Goal: Task Accomplishment & Management: Use online tool/utility

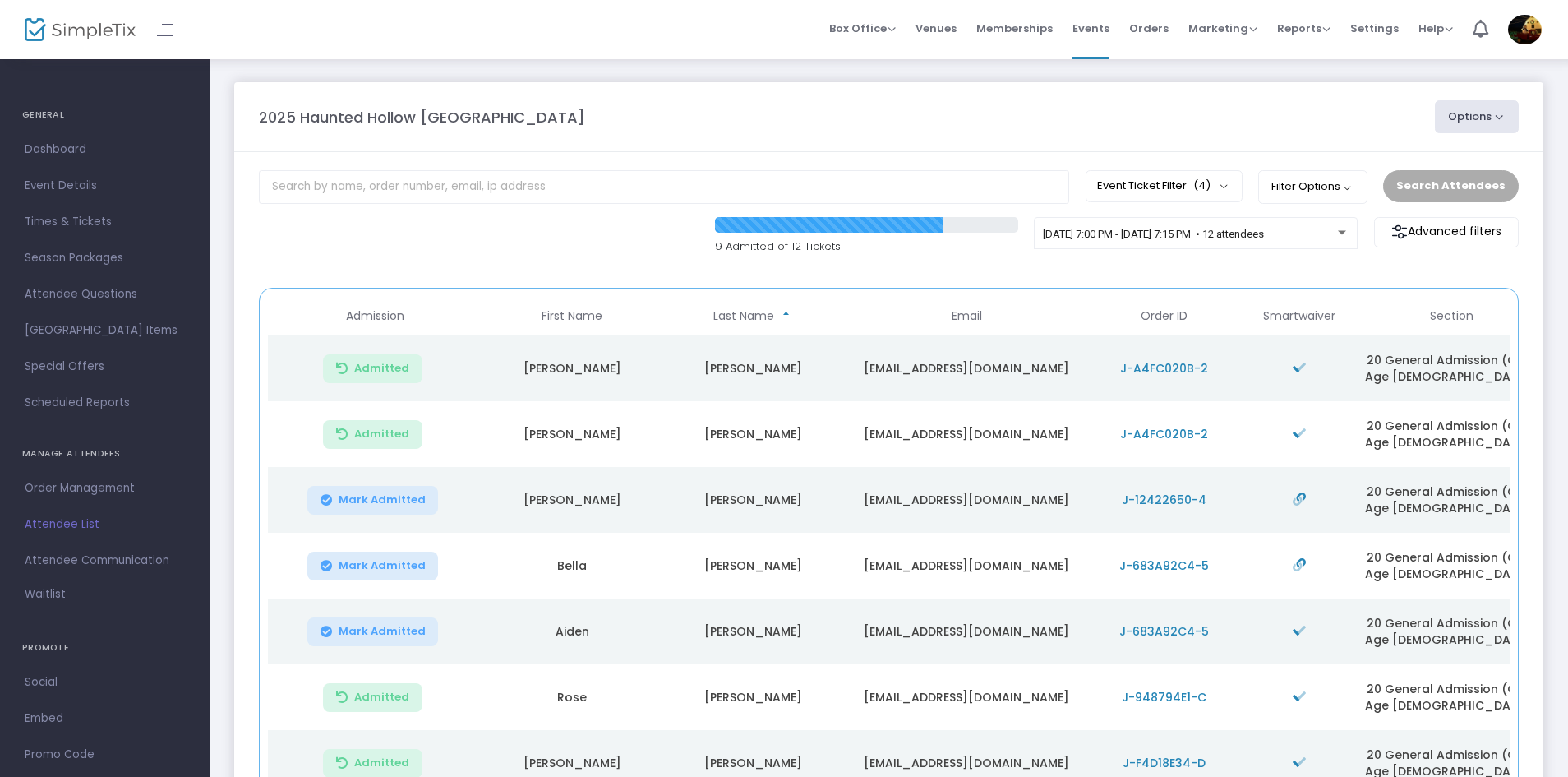
click at [1478, 113] on button "Options" at bounding box center [1476, 116] width 83 height 33
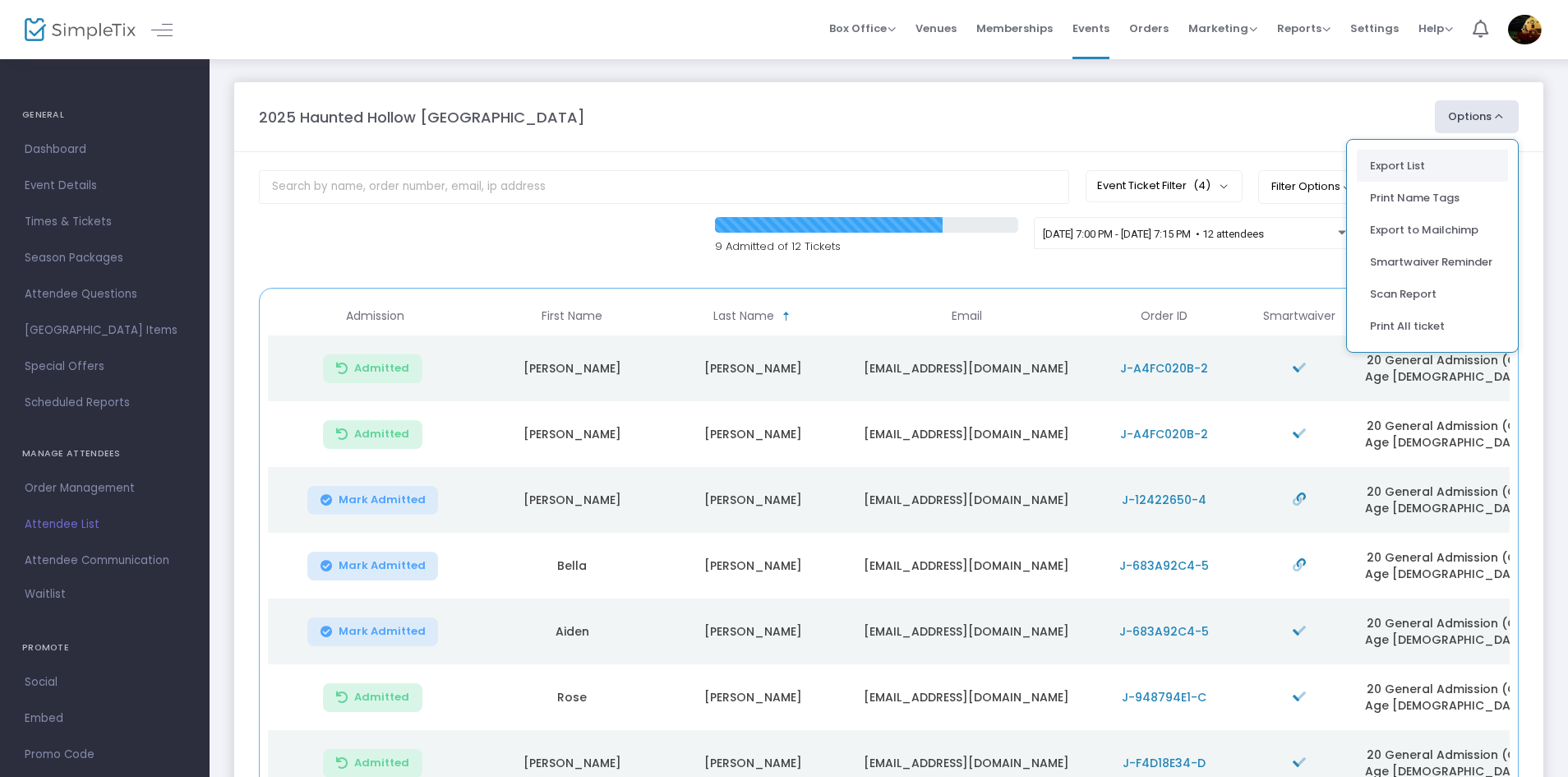
click at [1419, 165] on li "Export List" at bounding box center [1432, 165] width 151 height 32
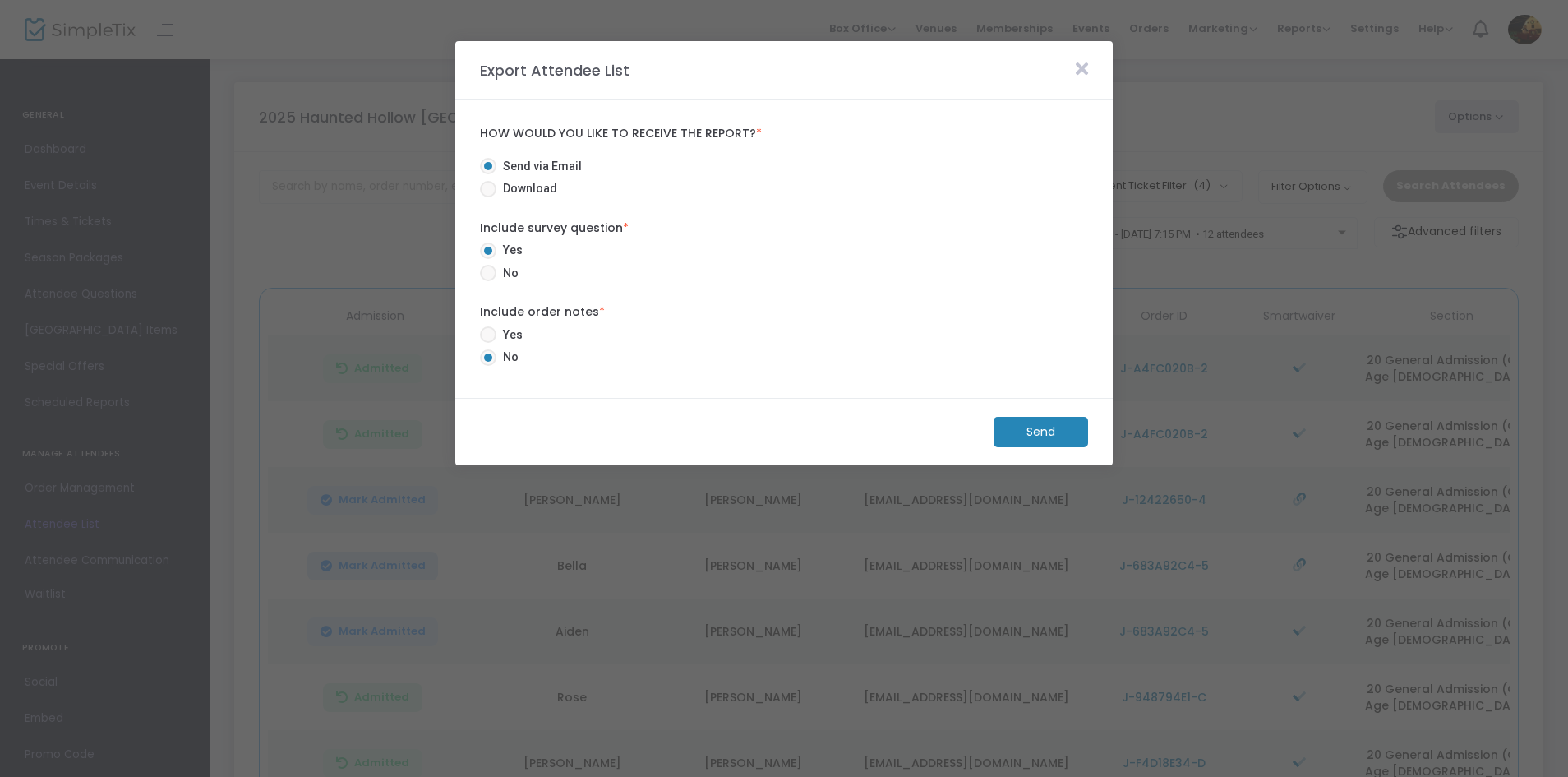
radio input "false"
radio input "true"
click at [1036, 428] on m-button "Send" at bounding box center [1041, 432] width 95 height 31
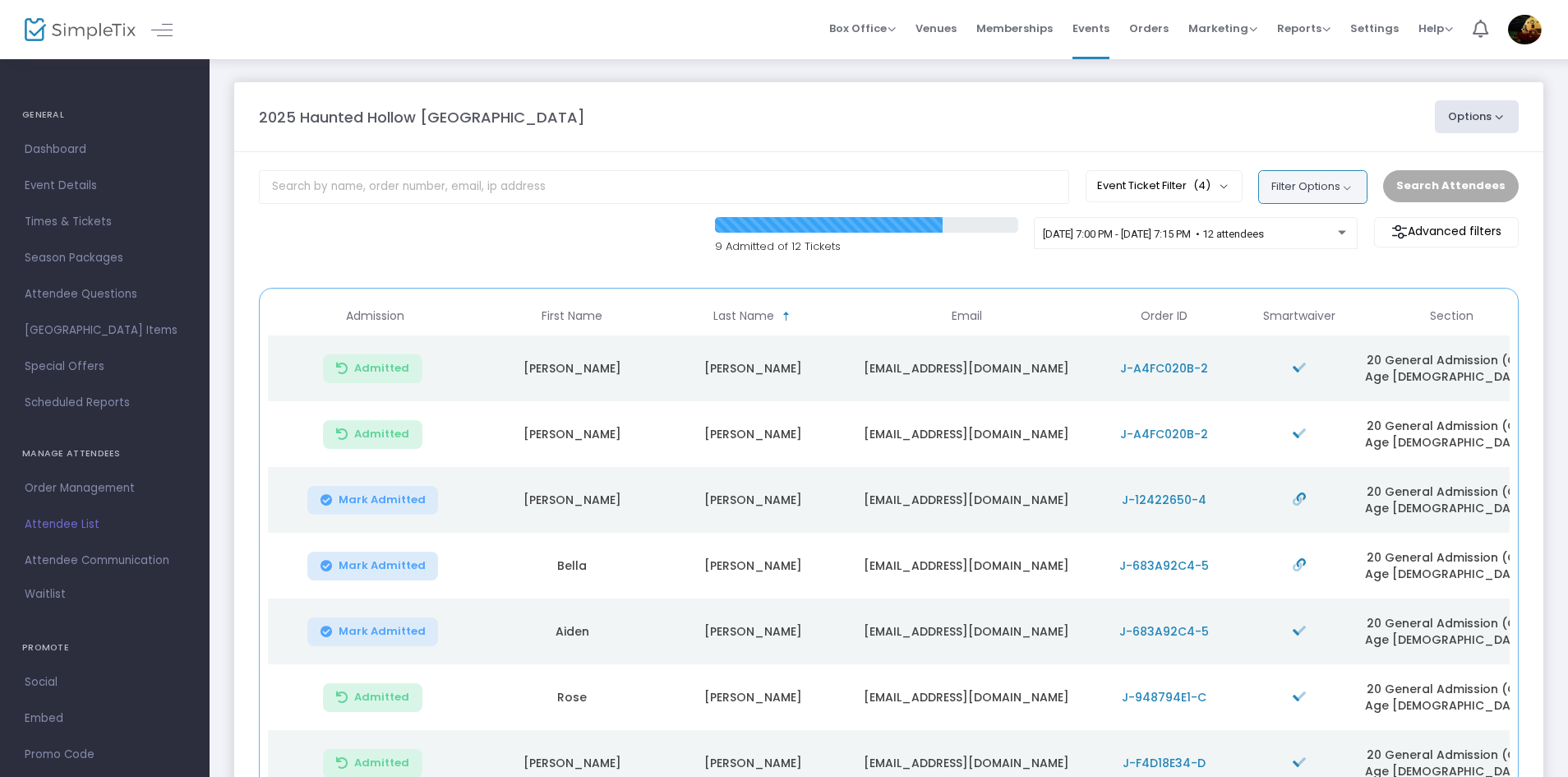
click at [1343, 185] on button "Filter Options" at bounding box center [1312, 186] width 109 height 33
click at [1234, 135] on m-panel-header "2025 Haunted Hollow [GEOGRAPHIC_DATA] Options Export List Print Name Tags Expor…" at bounding box center [889, 118] width 1309 height 70
click at [1230, 184] on button "Event Ticket Filter (4)" at bounding box center [1164, 186] width 157 height 32
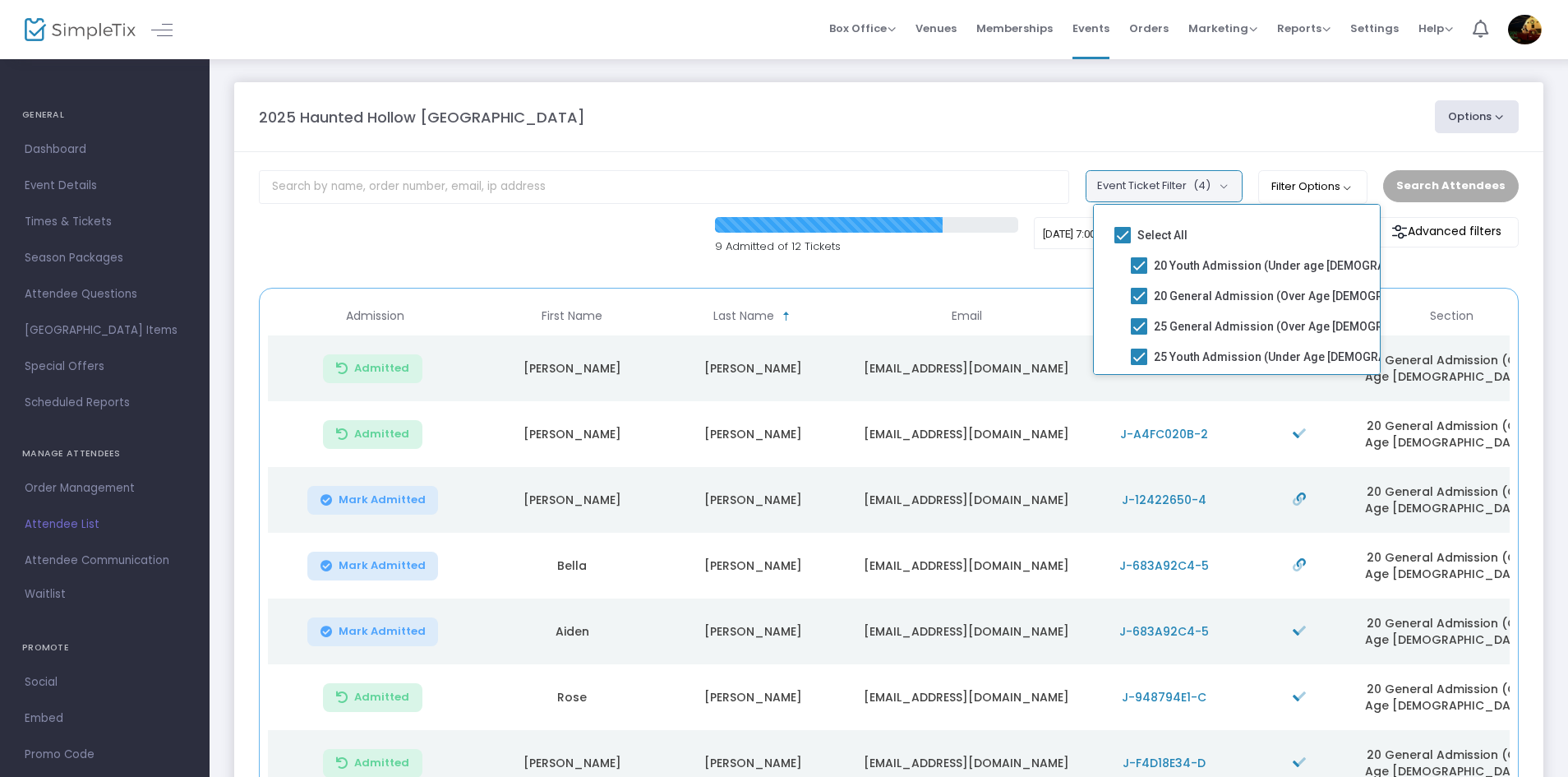
click at [1228, 179] on button "Event Ticket Filter (4)" at bounding box center [1164, 186] width 157 height 32
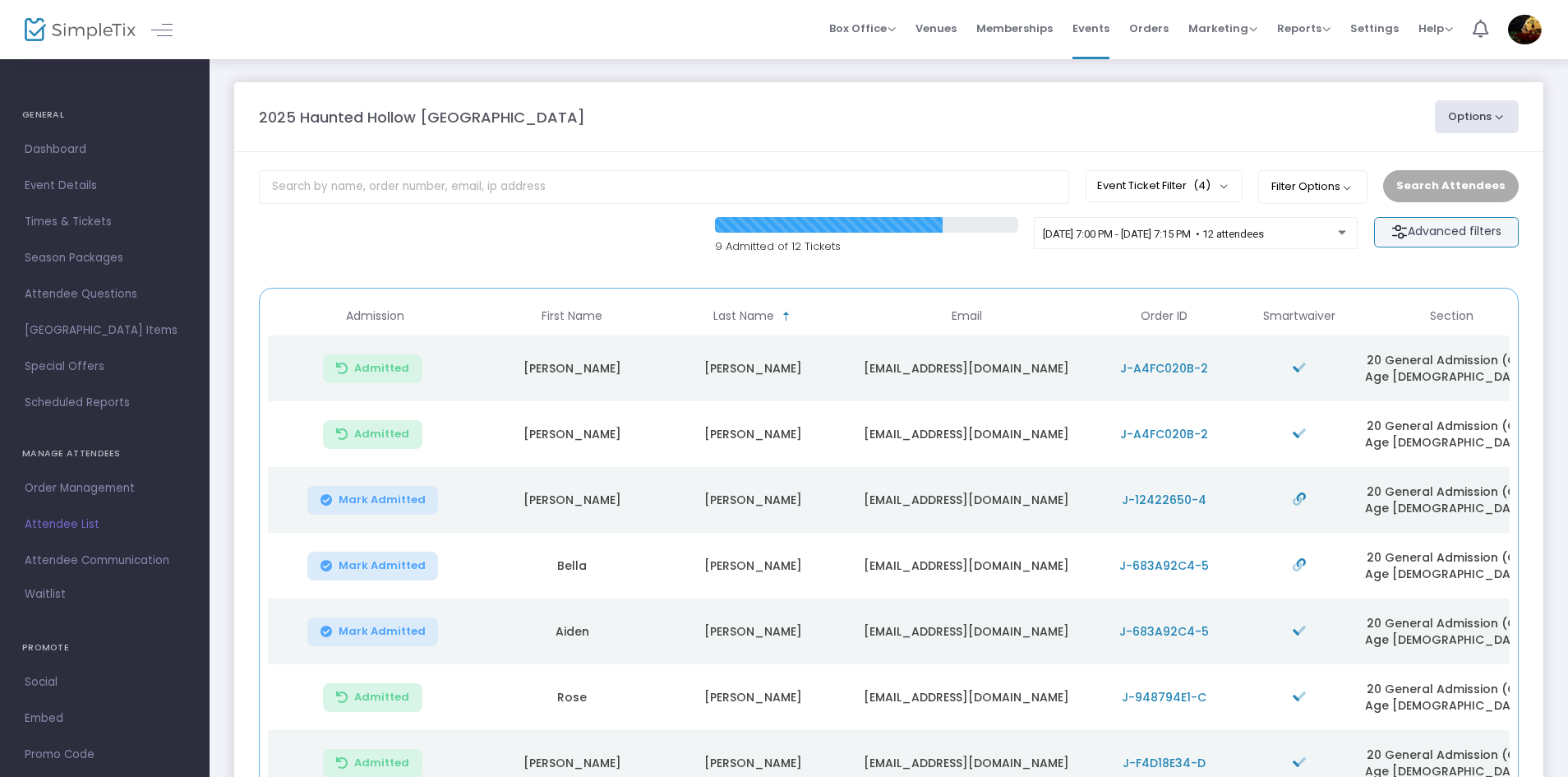
click at [1422, 231] on m-button "Advanced filters" at bounding box center [1446, 232] width 145 height 31
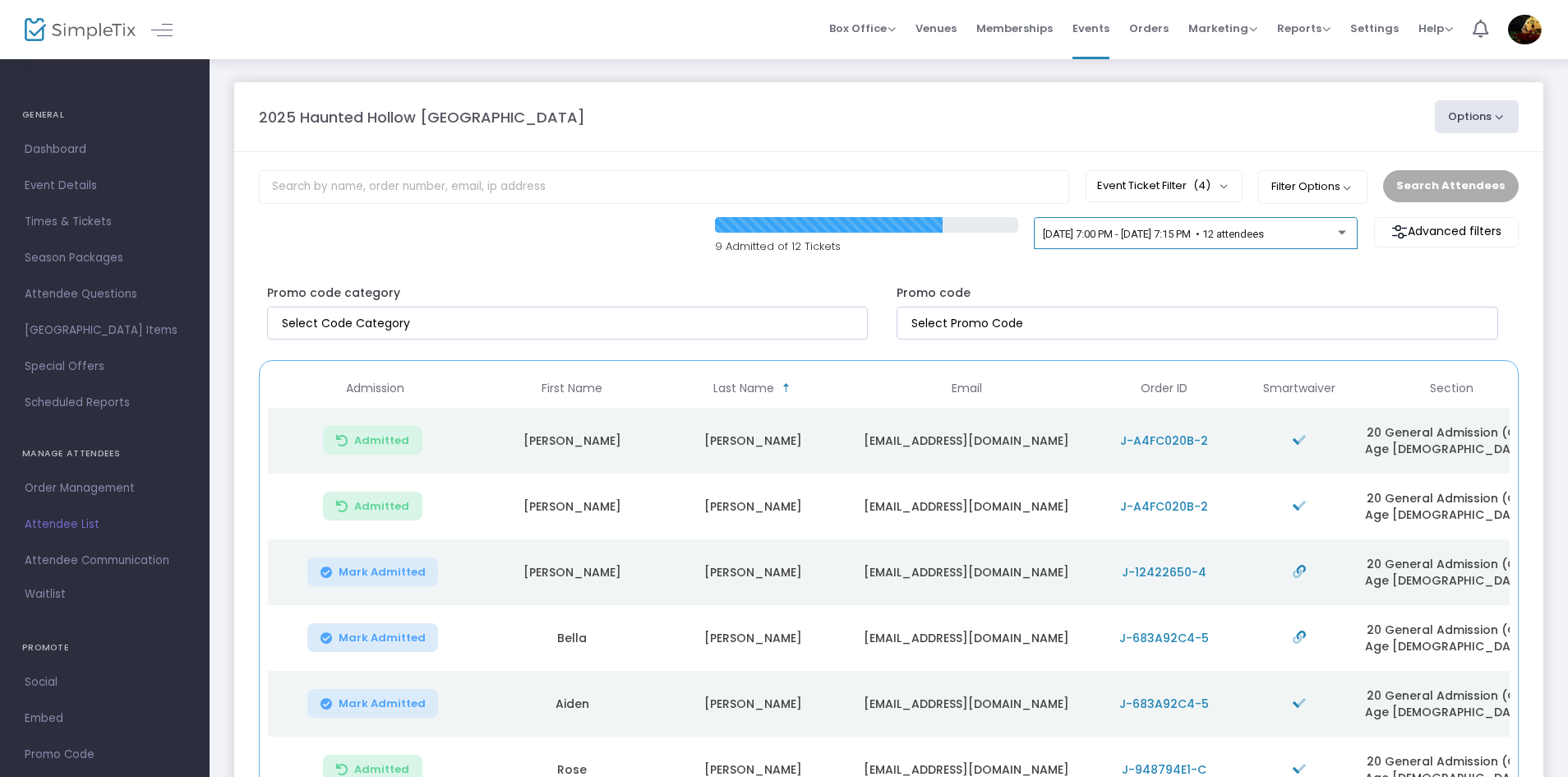
click at [1264, 229] on span "[DATE] 7:00 PM - [DATE] 7:15 PM • 12 attendees" at bounding box center [1153, 234] width 221 height 12
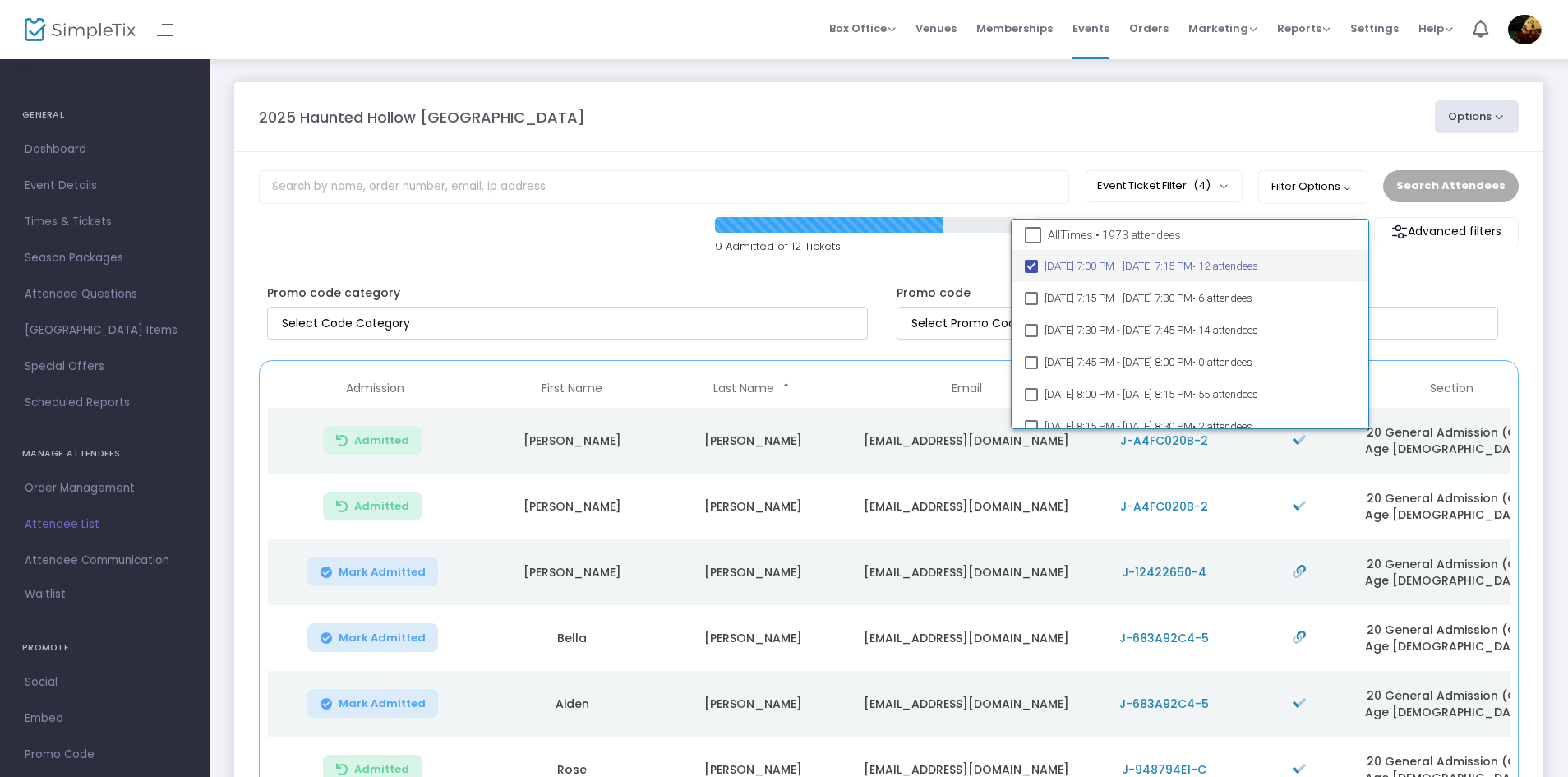
click at [1023, 231] on div "All Times • 1973 attendees" at bounding box center [1190, 237] width 358 height 25
click at [1031, 234] on span at bounding box center [1032, 235] width 17 height 17
click at [1032, 243] on input "All Times • 1973 attendees" at bounding box center [1032, 243] width 1 height 1
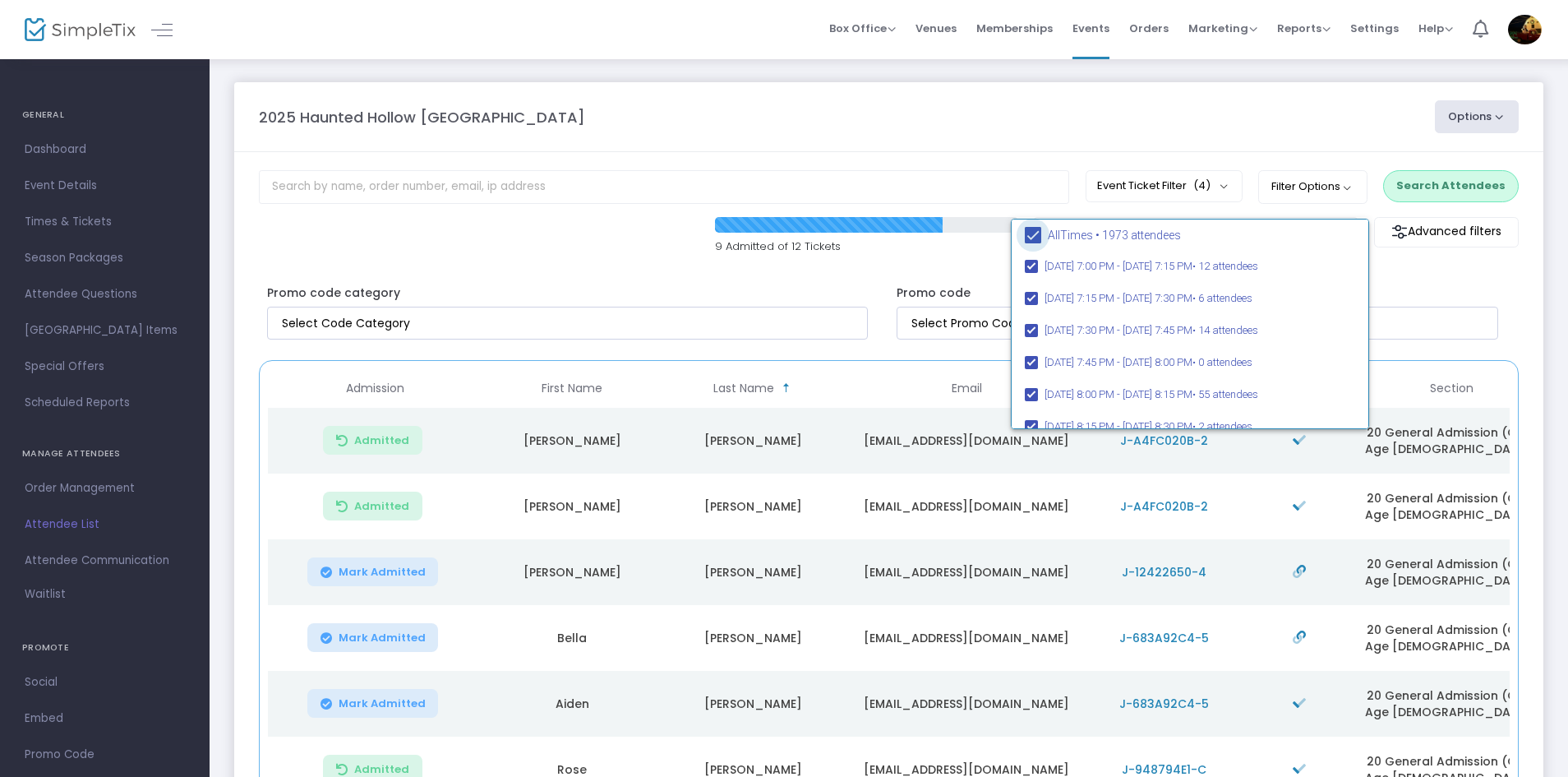
click at [1036, 236] on span at bounding box center [1032, 235] width 17 height 17
click at [1033, 243] on input "All Times • 1973 attendees" at bounding box center [1032, 243] width 1 height 1
checkbox input "false"
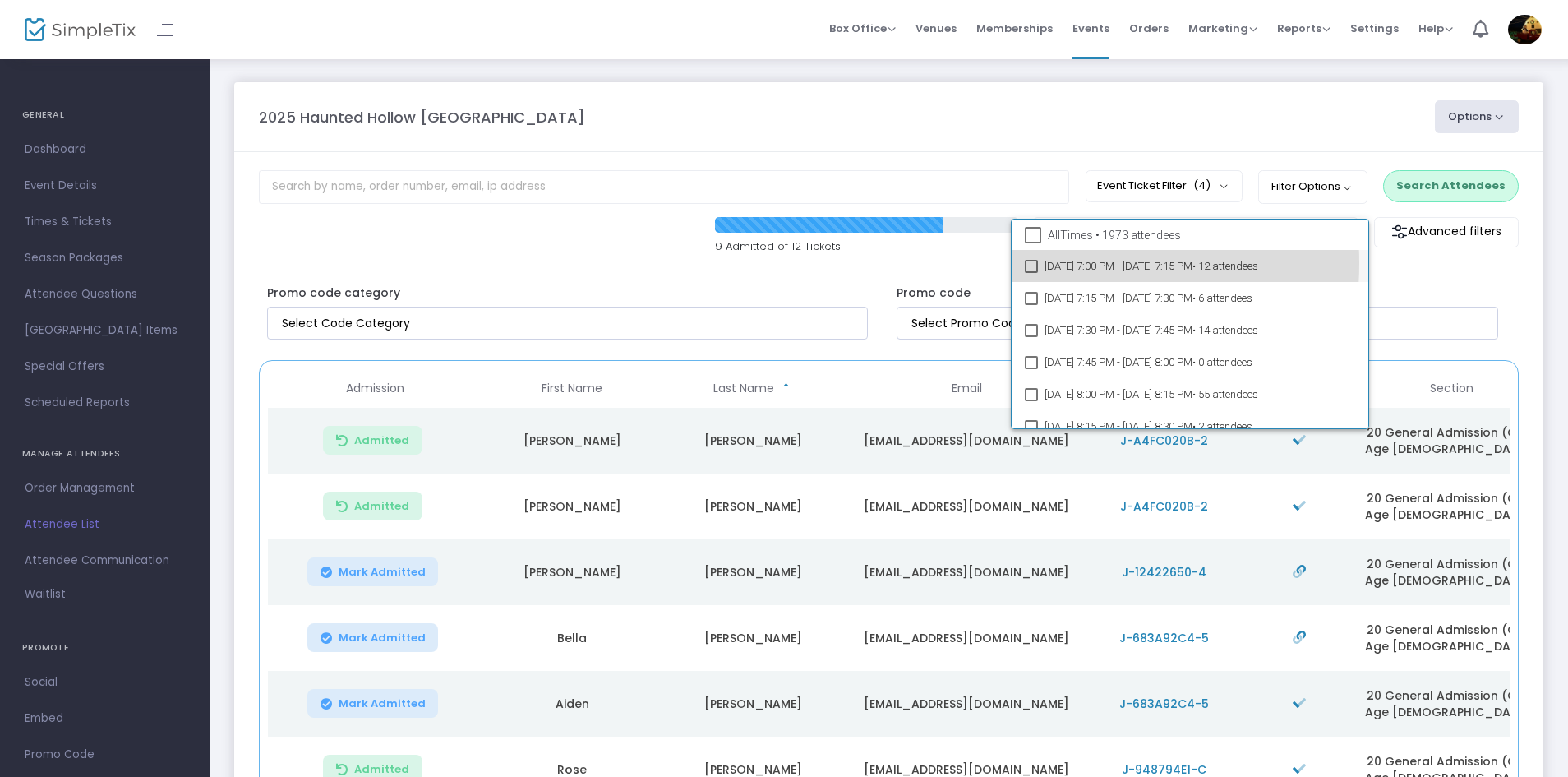
click at [1029, 263] on mat-pseudo-checkbox at bounding box center [1030, 266] width 13 height 13
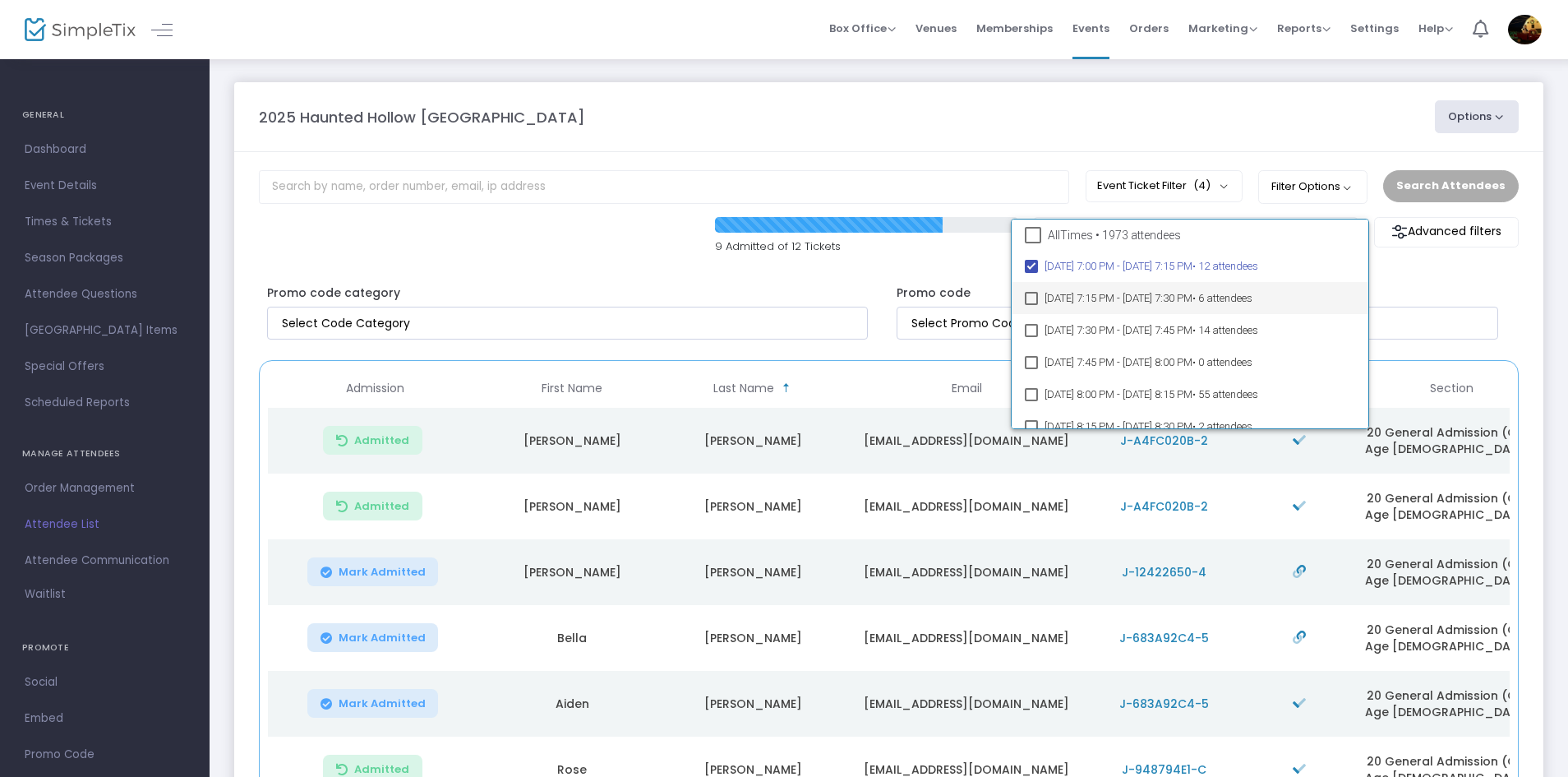
click at [1032, 299] on mat-pseudo-checkbox at bounding box center [1030, 298] width 13 height 13
click at [1028, 334] on mat-pseudo-checkbox at bounding box center [1030, 330] width 13 height 13
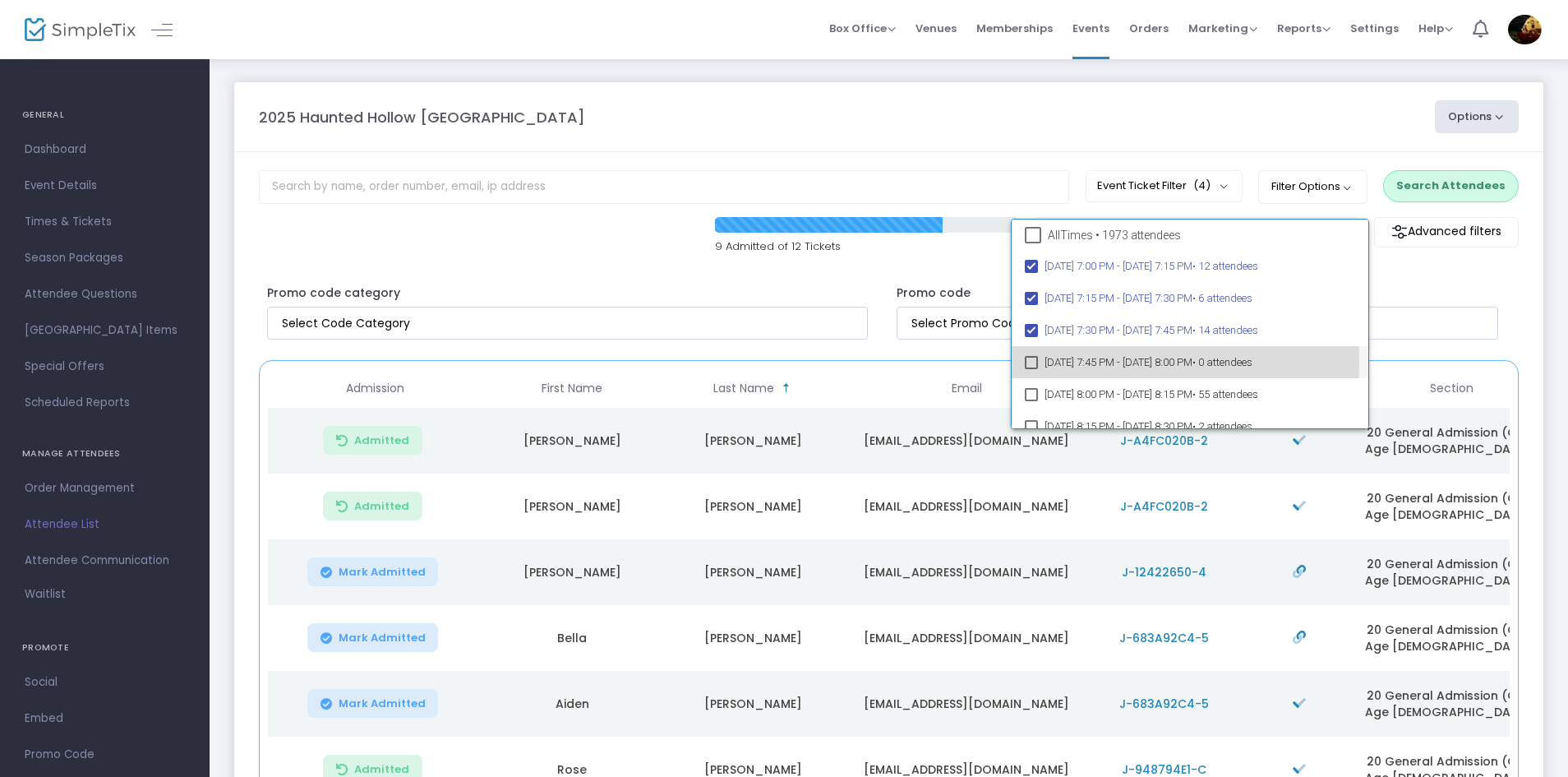
click at [1026, 362] on mat-pseudo-checkbox at bounding box center [1030, 362] width 13 height 13
click at [1030, 391] on mat-pseudo-checkbox at bounding box center [1030, 395] width 13 height 13
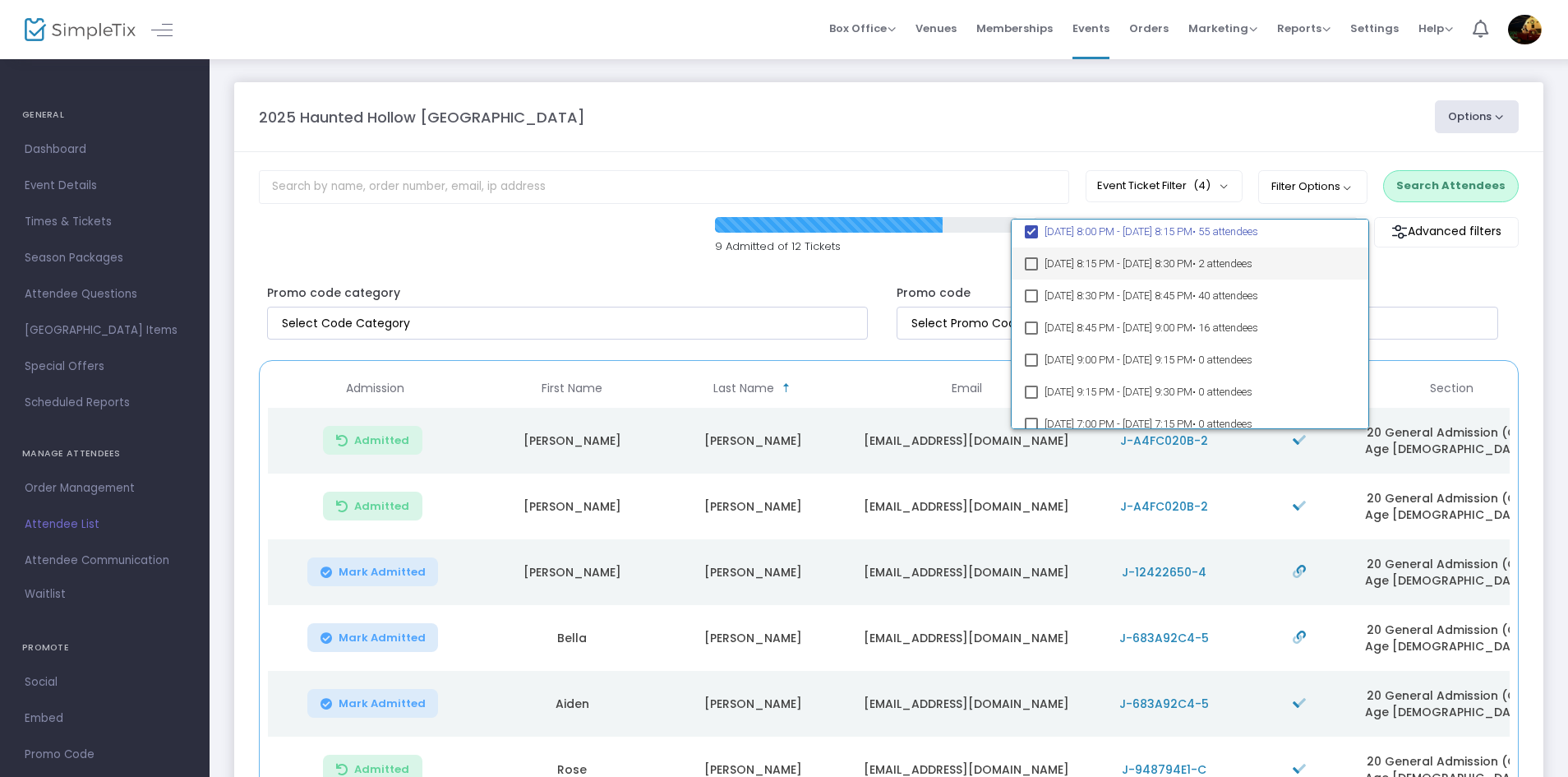
click at [1034, 261] on mat-pseudo-checkbox at bounding box center [1030, 264] width 13 height 13
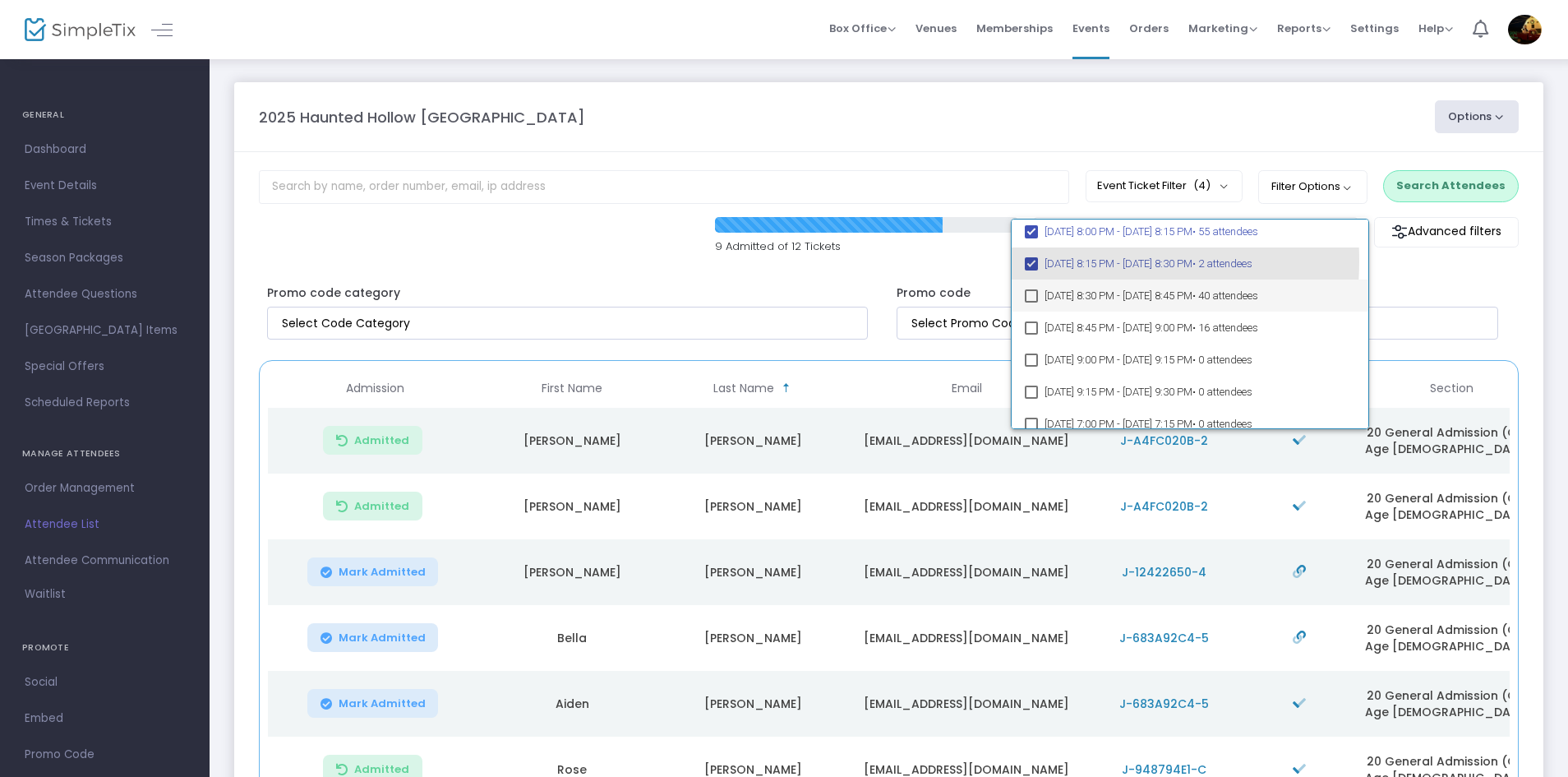
scroll to position [160, 0]
click at [1033, 298] on mat-pseudo-checkbox at bounding box center [1030, 298] width 13 height 13
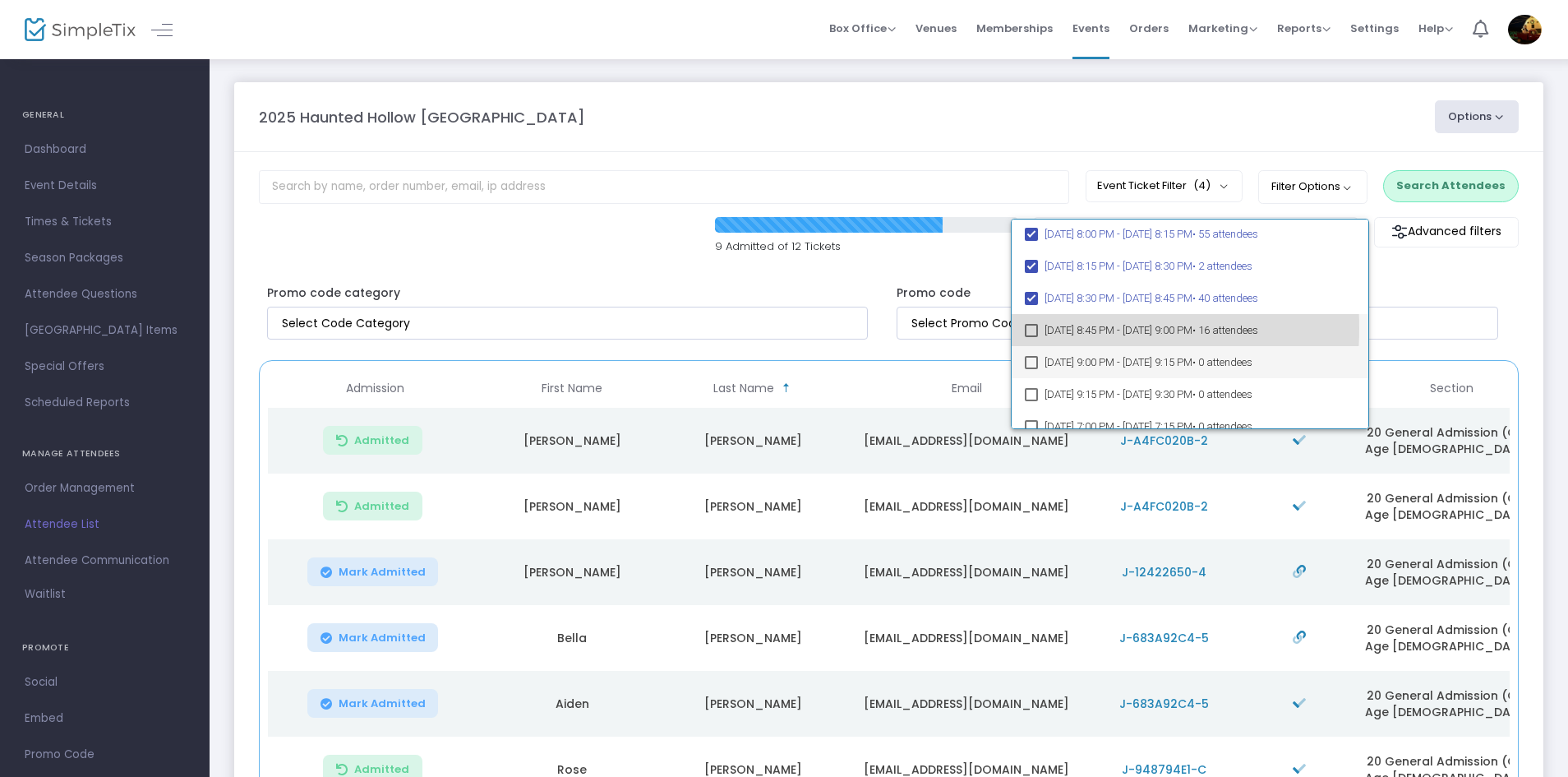
drag, startPoint x: 1028, startPoint y: 328, endPoint x: 1034, endPoint y: 365, distance: 37.5
click at [1028, 330] on mat-pseudo-checkbox at bounding box center [1030, 330] width 13 height 13
drag, startPoint x: 1031, startPoint y: 363, endPoint x: 1048, endPoint y: 364, distance: 17.0
click at [1032, 363] on mat-pseudo-checkbox at bounding box center [1030, 362] width 13 height 13
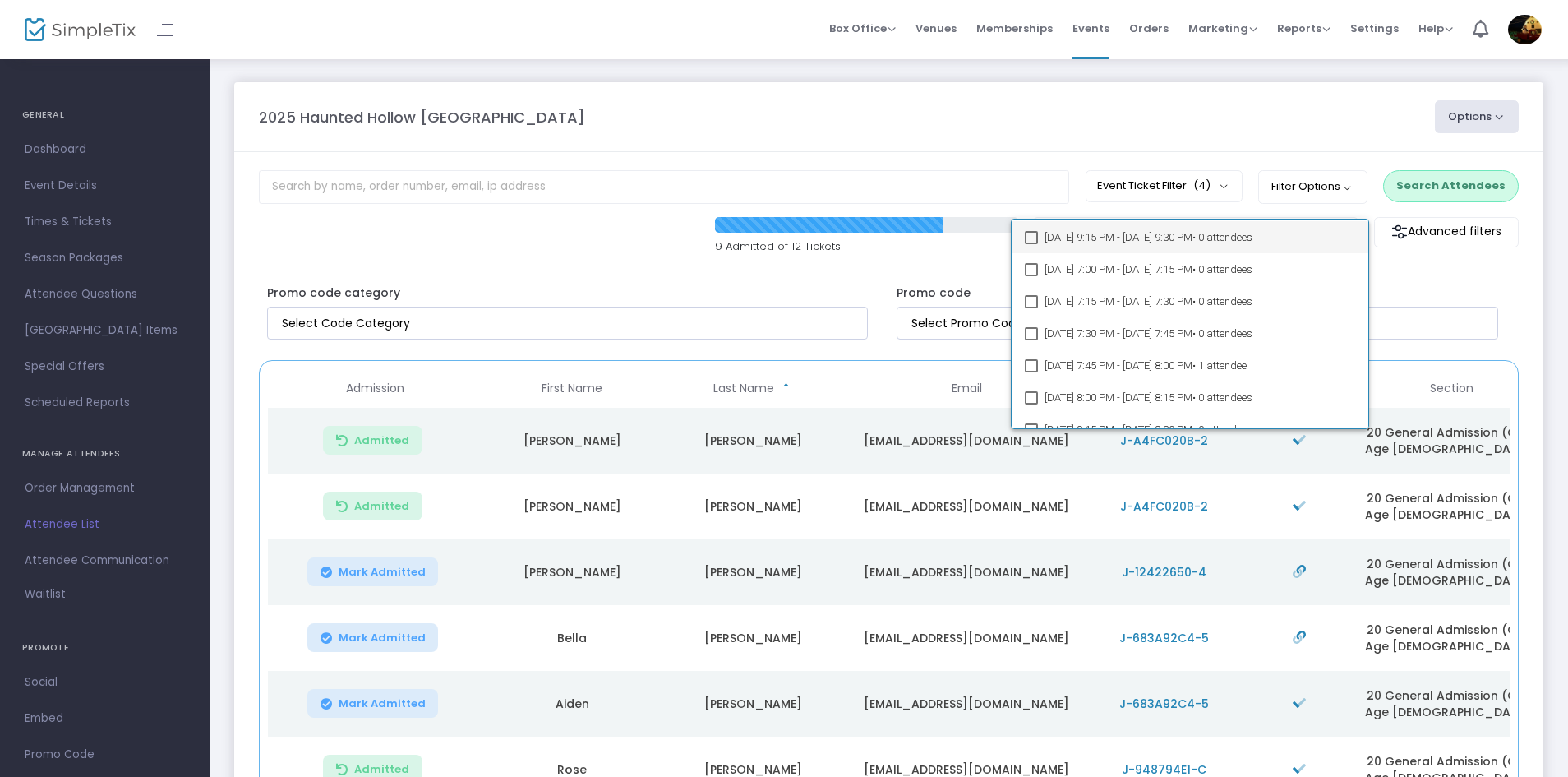
scroll to position [320, 0]
